Goal: Find specific page/section: Find specific page/section

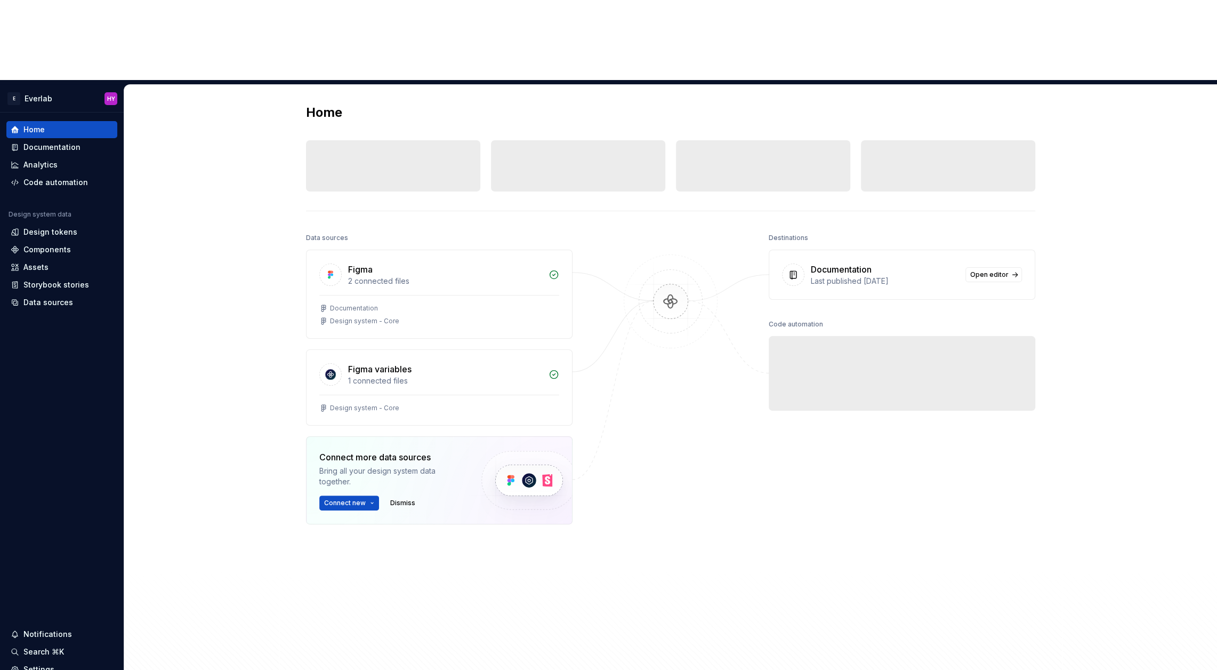
click at [213, 91] on div "Home Design tokens 0 Components 0 0 Assets 0 Docs pages 0 Data sources Figma 2 …" at bounding box center [670, 390] width 1093 height 610
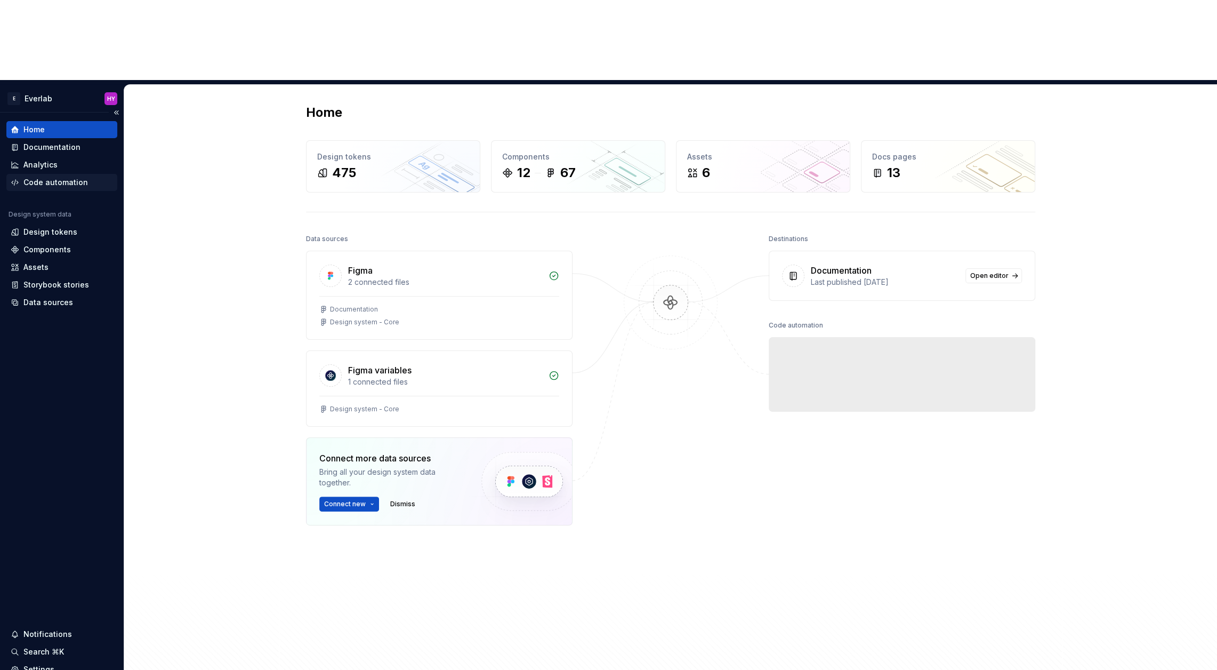
click at [61, 174] on div "Code automation" at bounding box center [61, 182] width 111 height 17
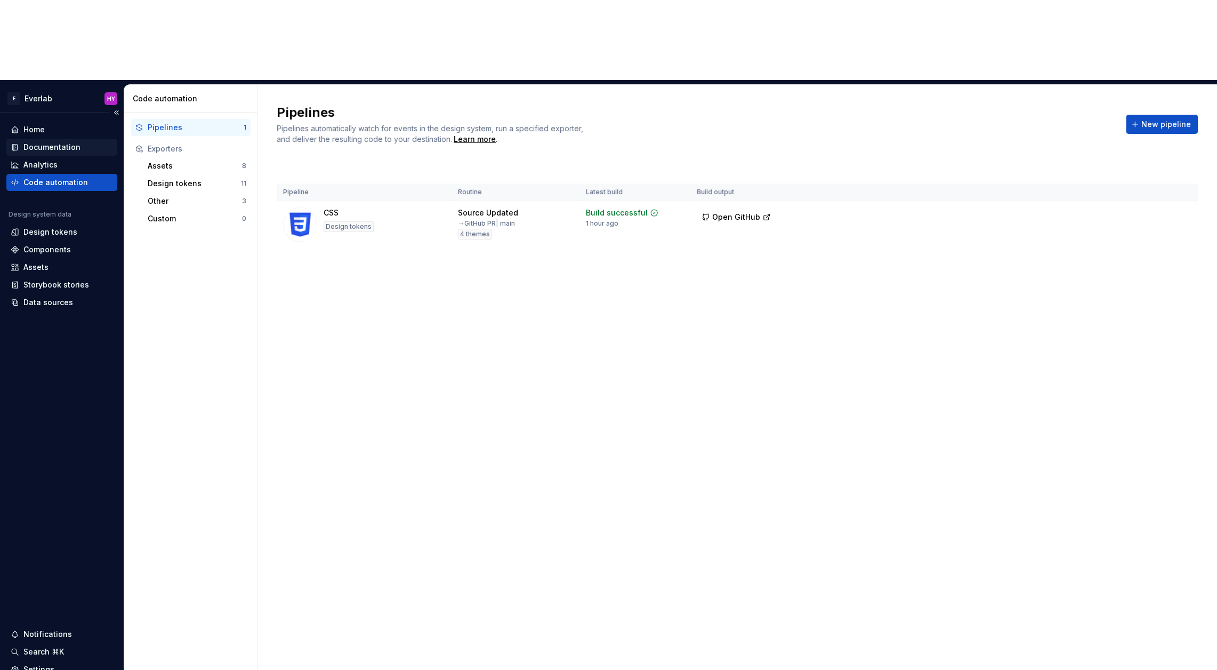
click at [61, 142] on div "Documentation" at bounding box center [51, 147] width 57 height 11
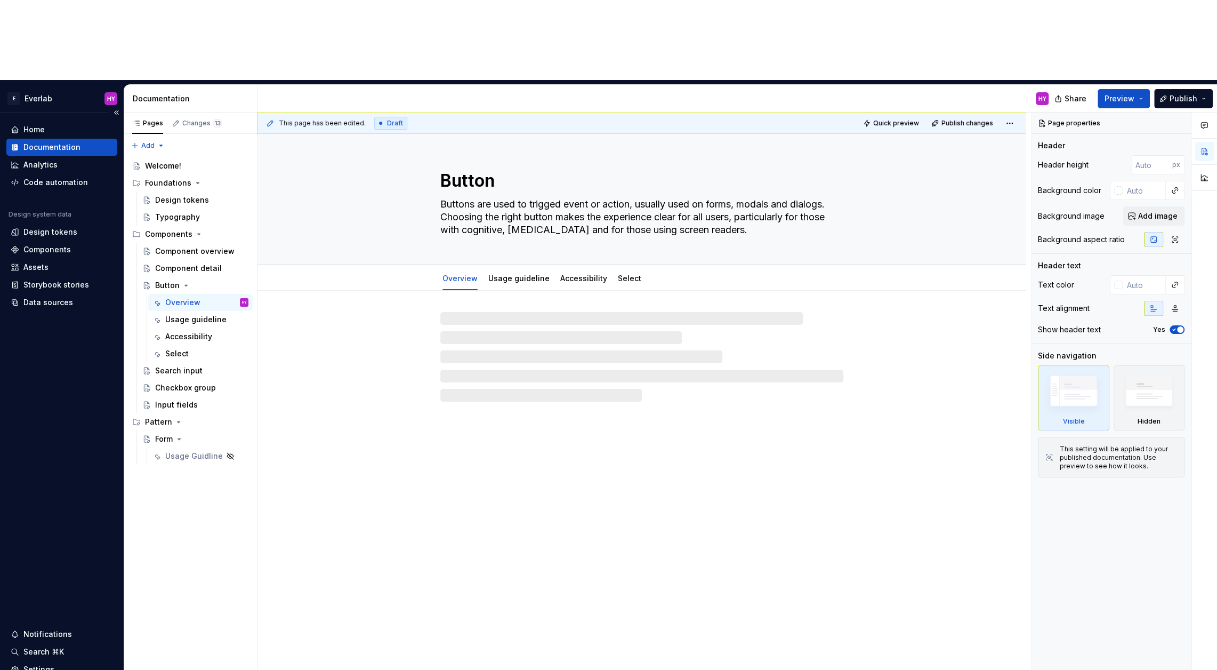
type textarea "*"
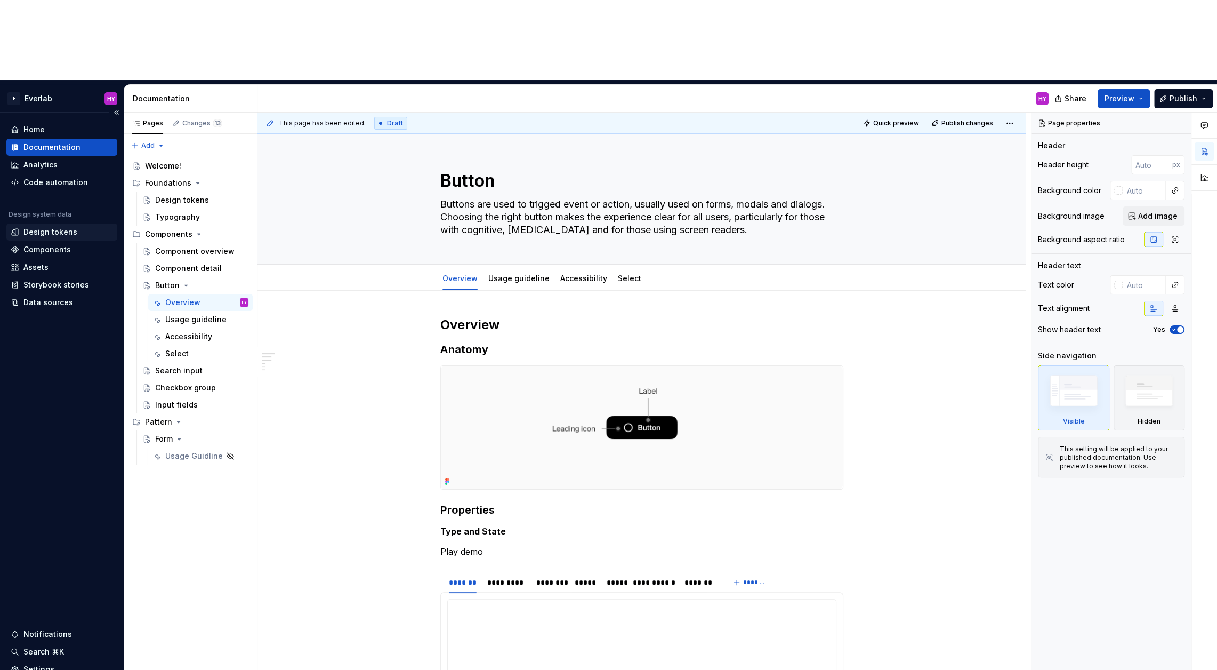
click at [73, 227] on div "Design tokens" at bounding box center [50, 232] width 54 height 11
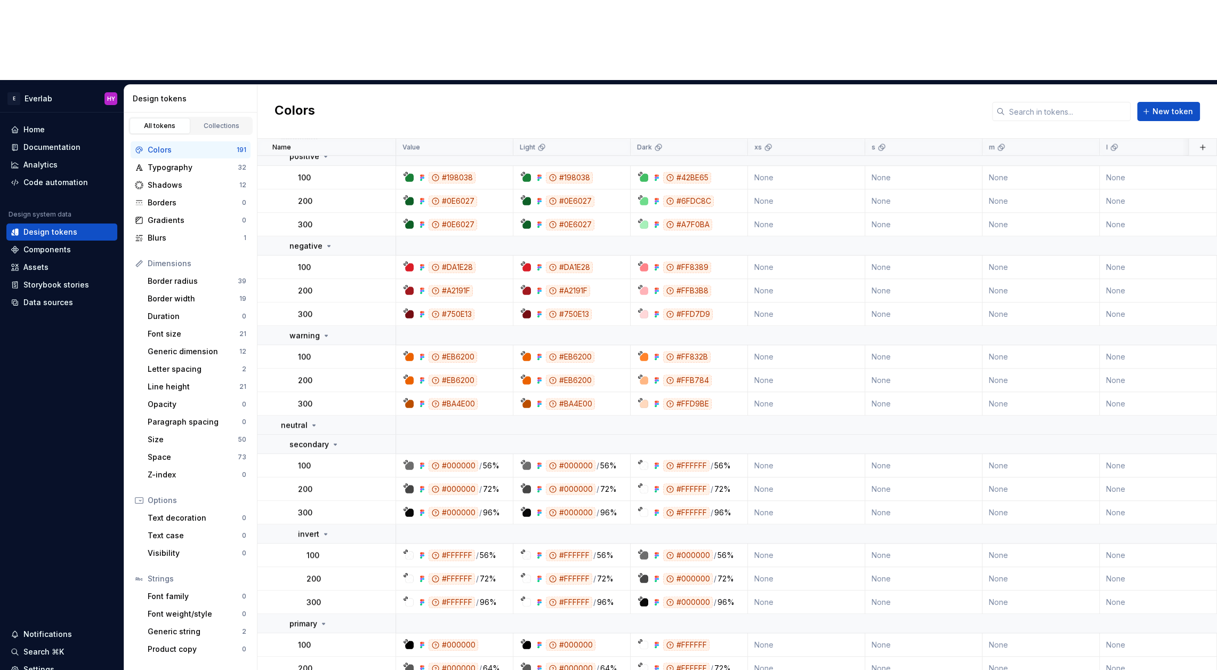
scroll to position [621, 0]
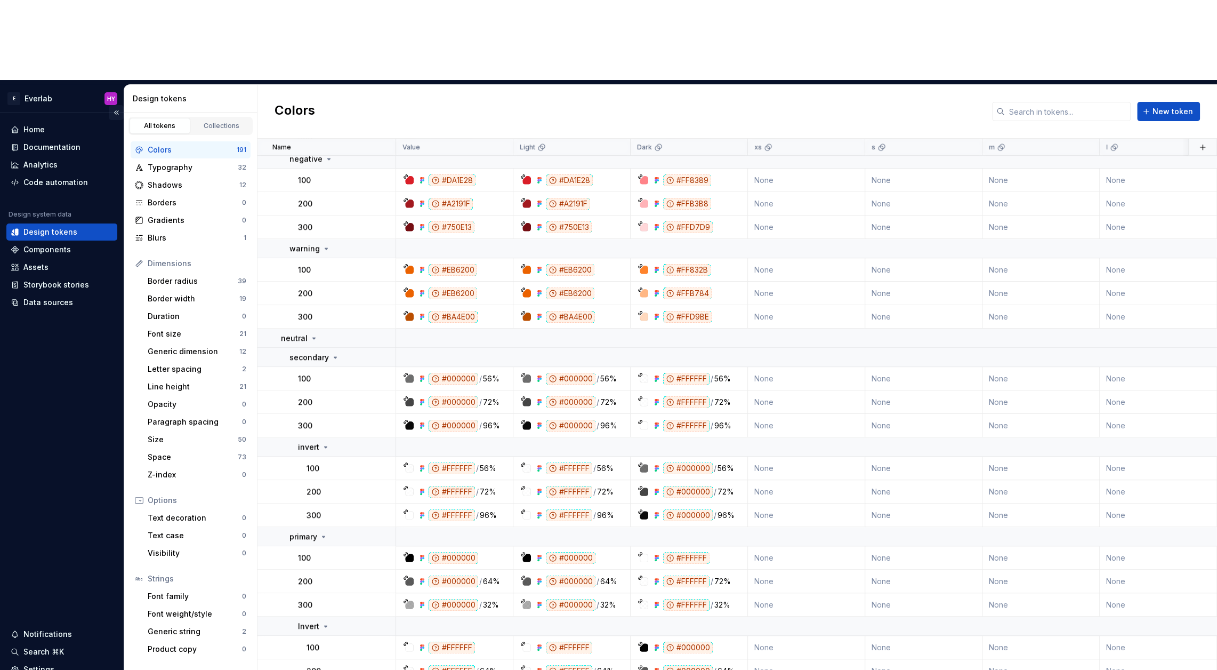
click at [113, 105] on button "Collapse sidebar" at bounding box center [116, 112] width 15 height 15
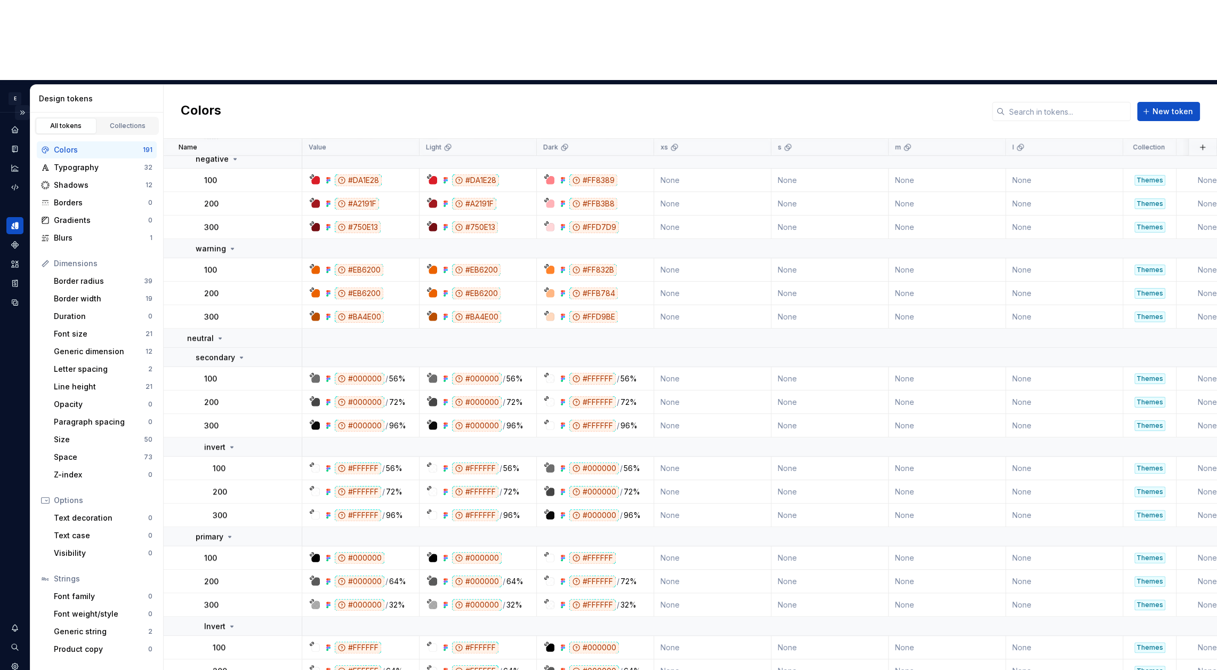
click at [22, 105] on button "Expand sidebar" at bounding box center [22, 112] width 15 height 15
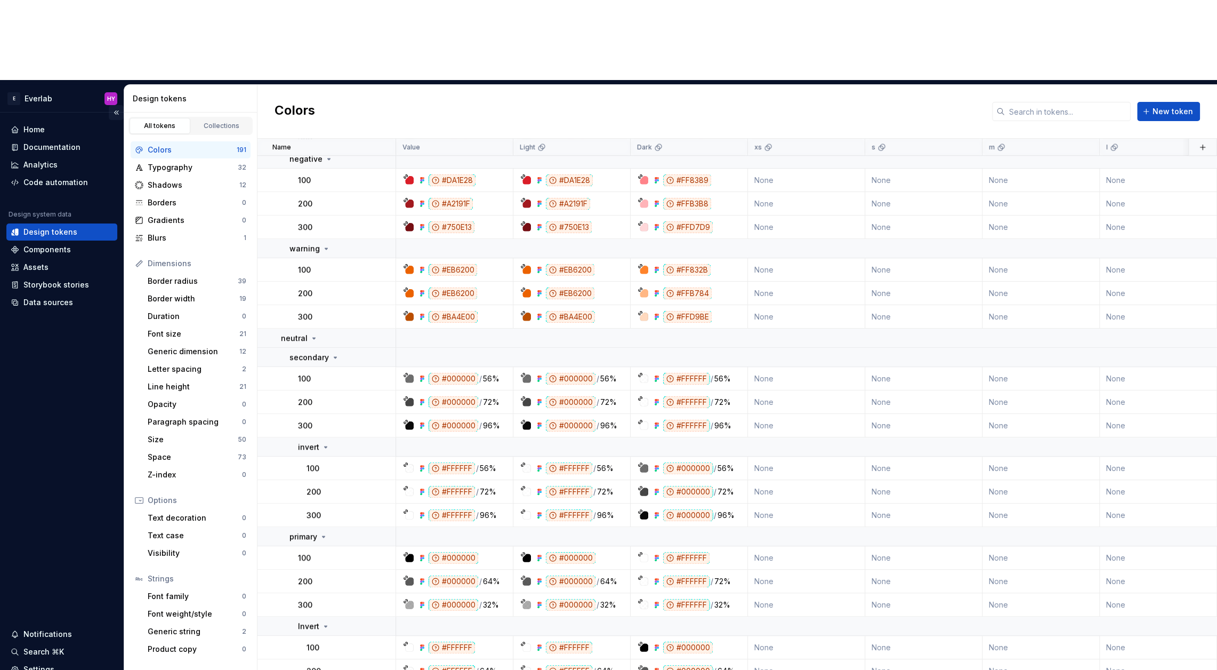
click at [113, 105] on button "Collapse sidebar" at bounding box center [116, 112] width 15 height 15
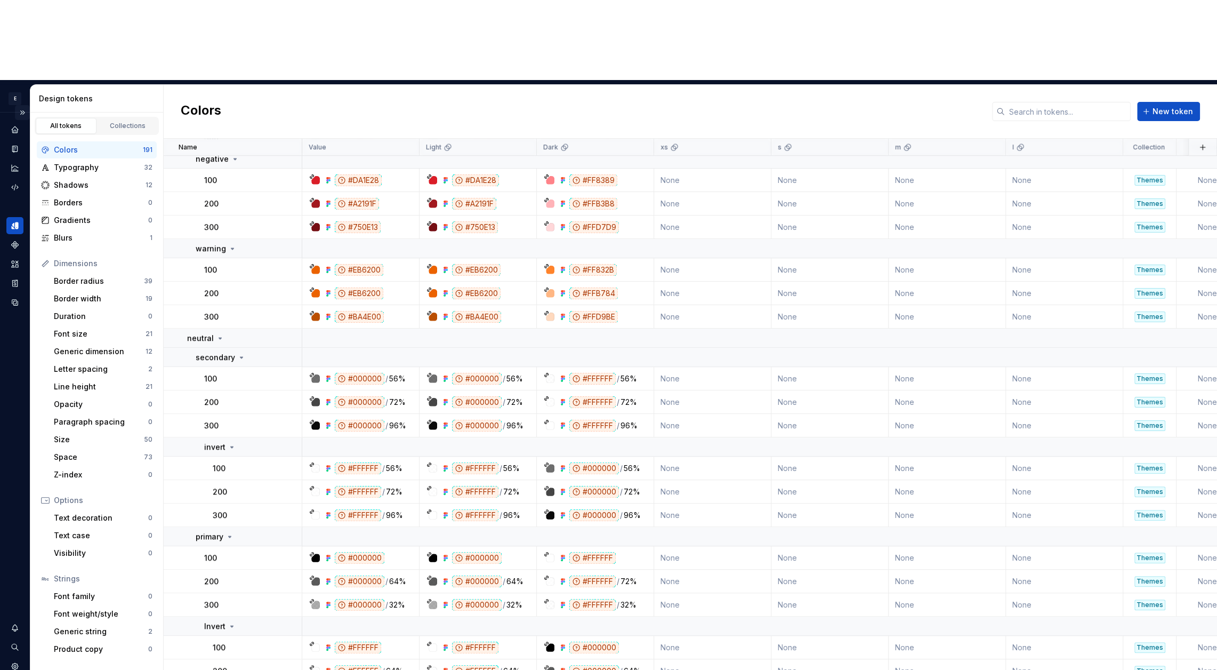
click at [23, 105] on button "Expand sidebar" at bounding box center [22, 112] width 15 height 15
